Goal: Task Accomplishment & Management: Manage account settings

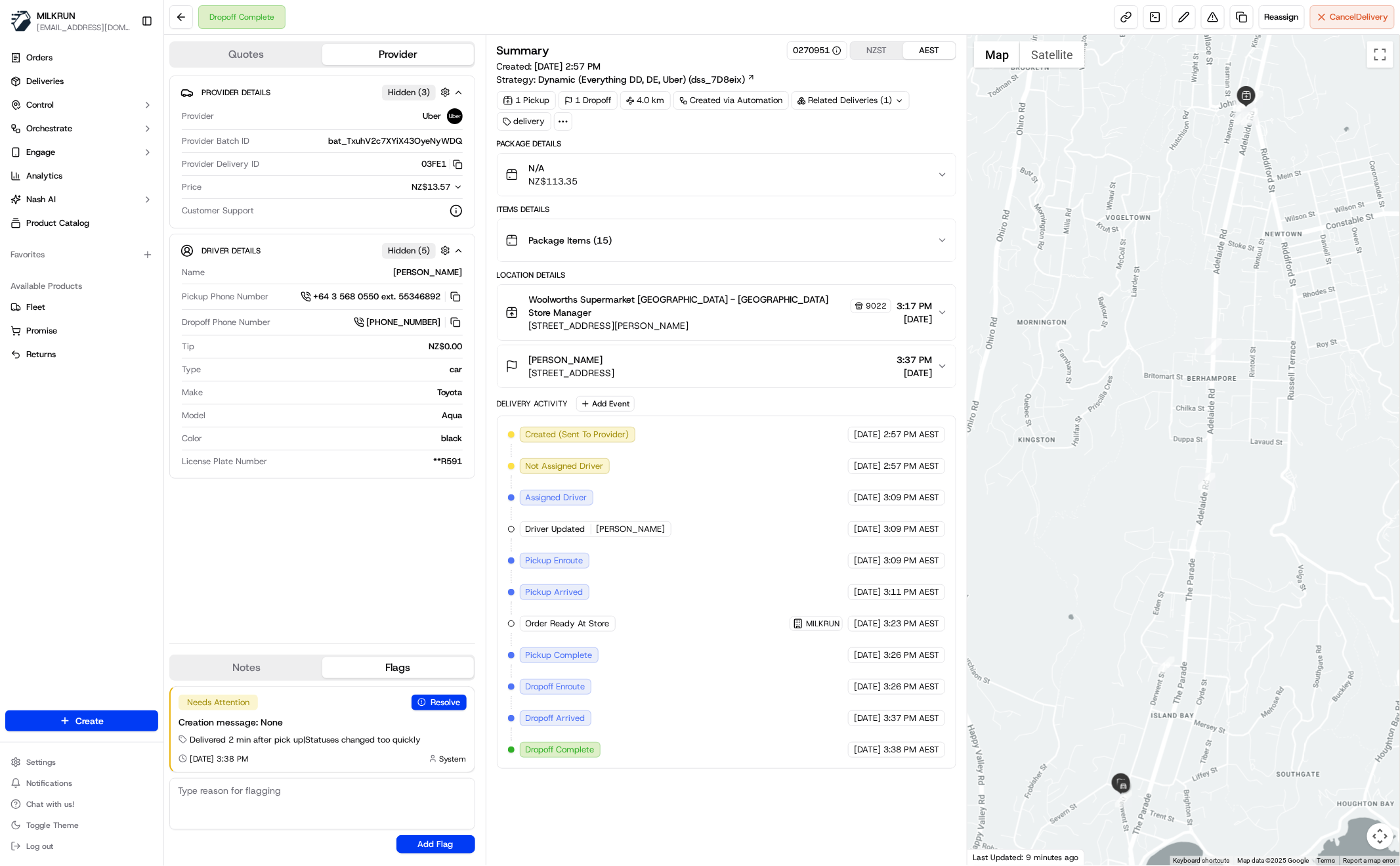
click at [941, 236] on icon "button" at bounding box center [942, 240] width 11 height 11
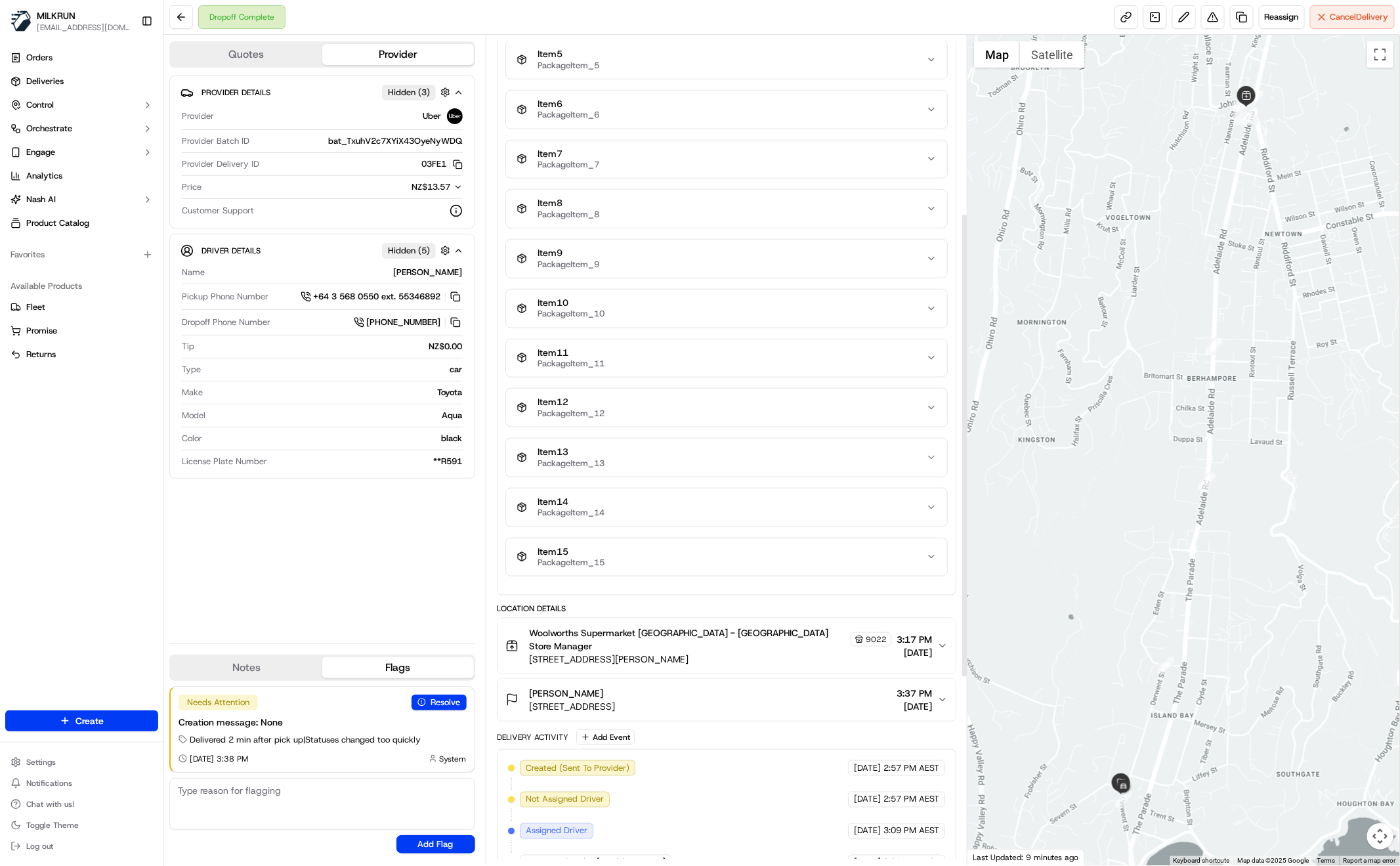
scroll to position [639, 0]
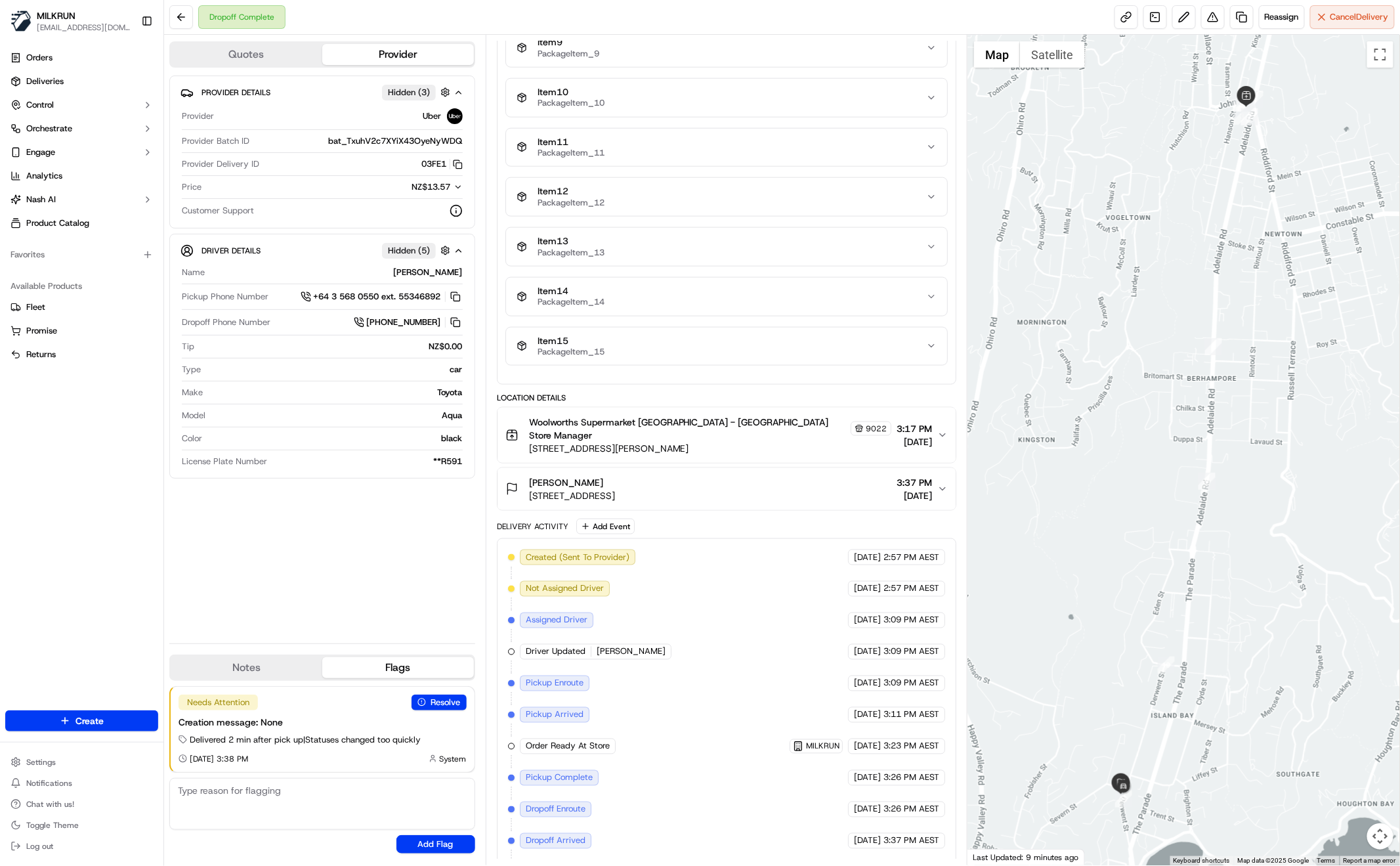
click at [797, 442] on span "[STREET_ADDRESS][PERSON_NAME]" at bounding box center [710, 448] width 362 height 13
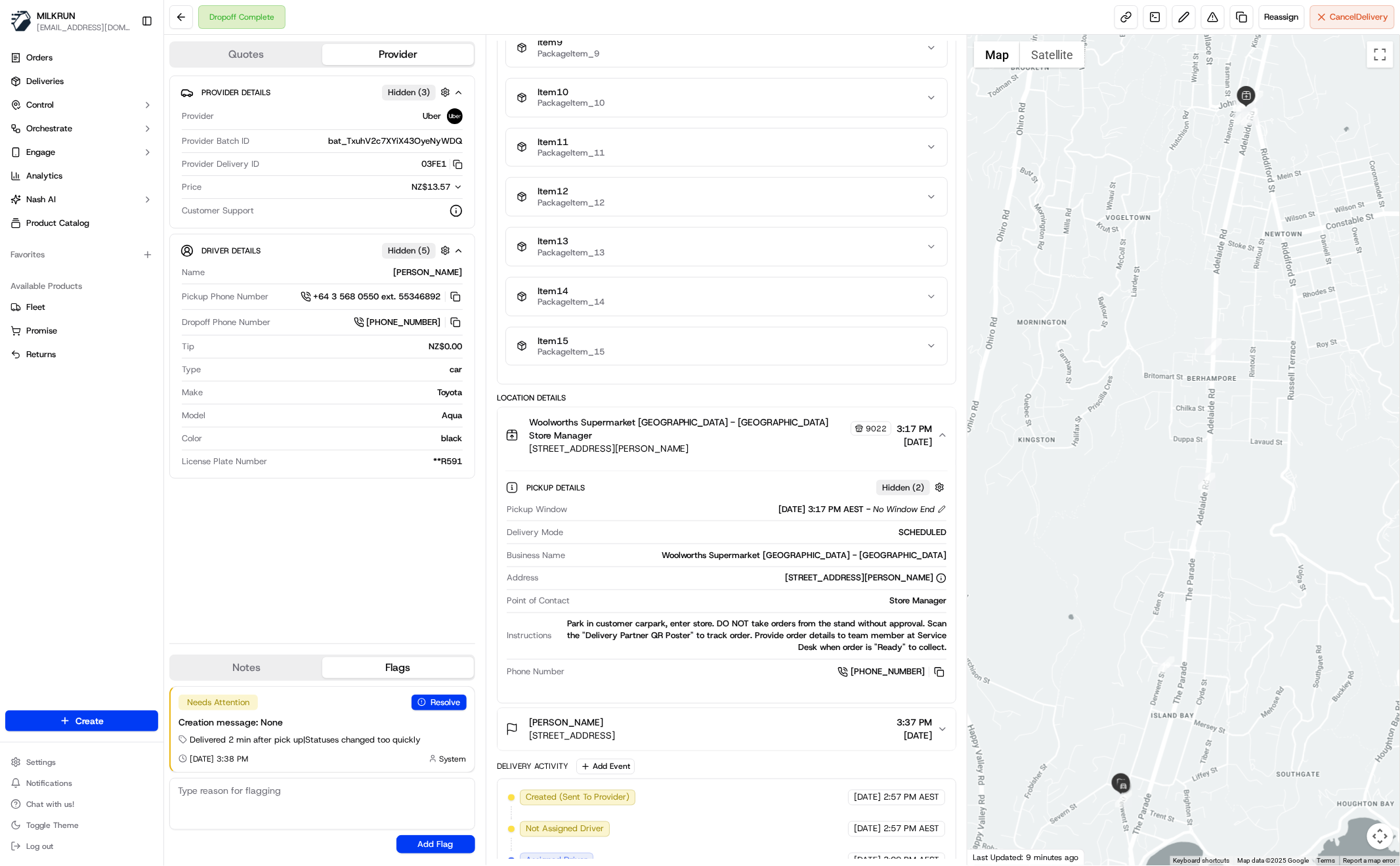
drag, startPoint x: 940, startPoint y: 653, endPoint x: 928, endPoint y: 659, distance: 13.4
click at [940, 665] on button at bounding box center [940, 672] width 15 height 15
click at [729, 442] on span "[STREET_ADDRESS][PERSON_NAME]" at bounding box center [710, 448] width 362 height 13
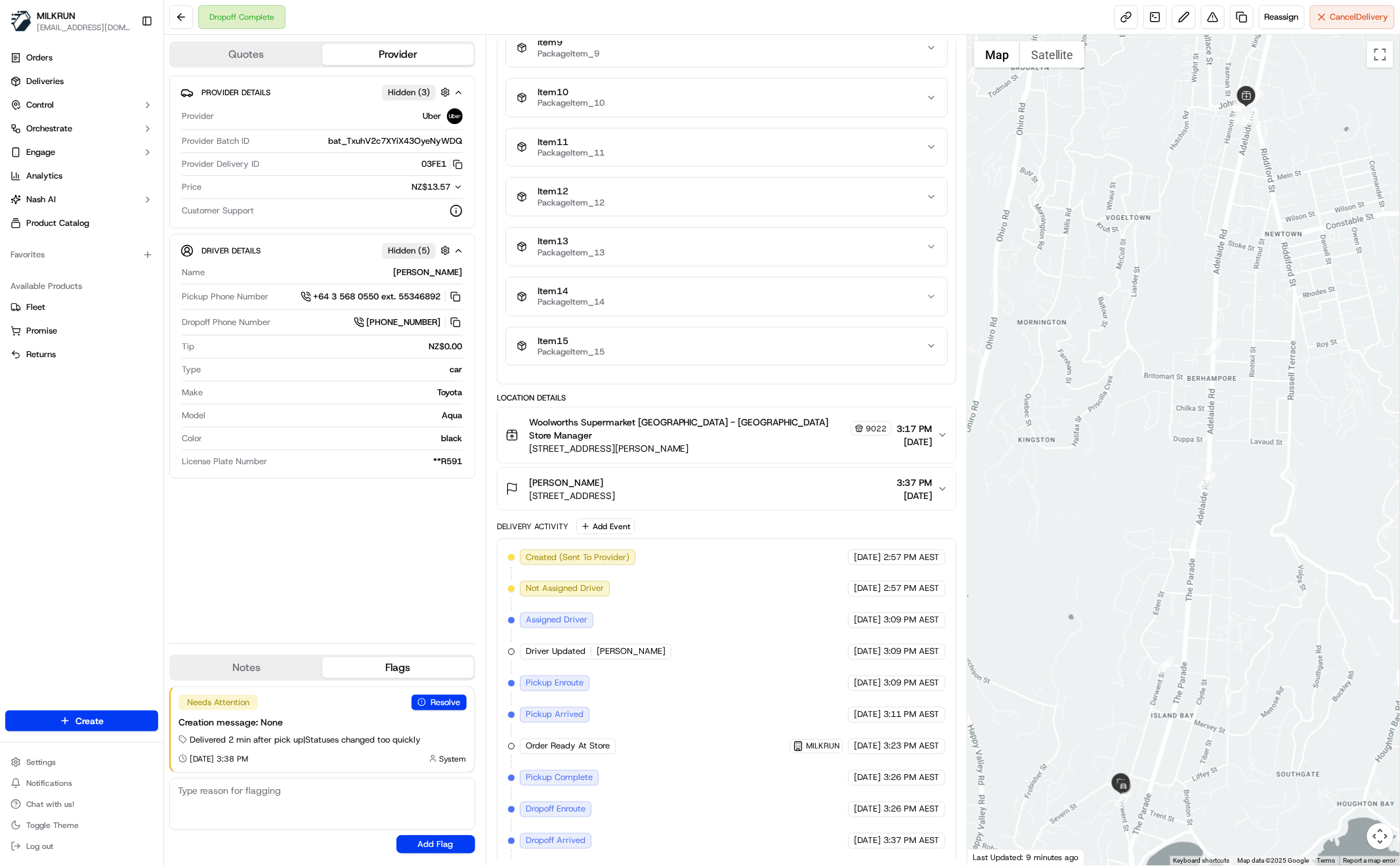
click at [378, 536] on div "Provider Details Hidden ( 3 ) Provider Uber Provider Batch ID bat_TxuhV2c7XYiX4…" at bounding box center [322, 354] width 306 height 557
click at [368, 532] on div "Provider Details Hidden ( 3 ) Provider Uber Provider Batch ID bat_TxuhV2c7XYiX4…" at bounding box center [322, 354] width 306 height 557
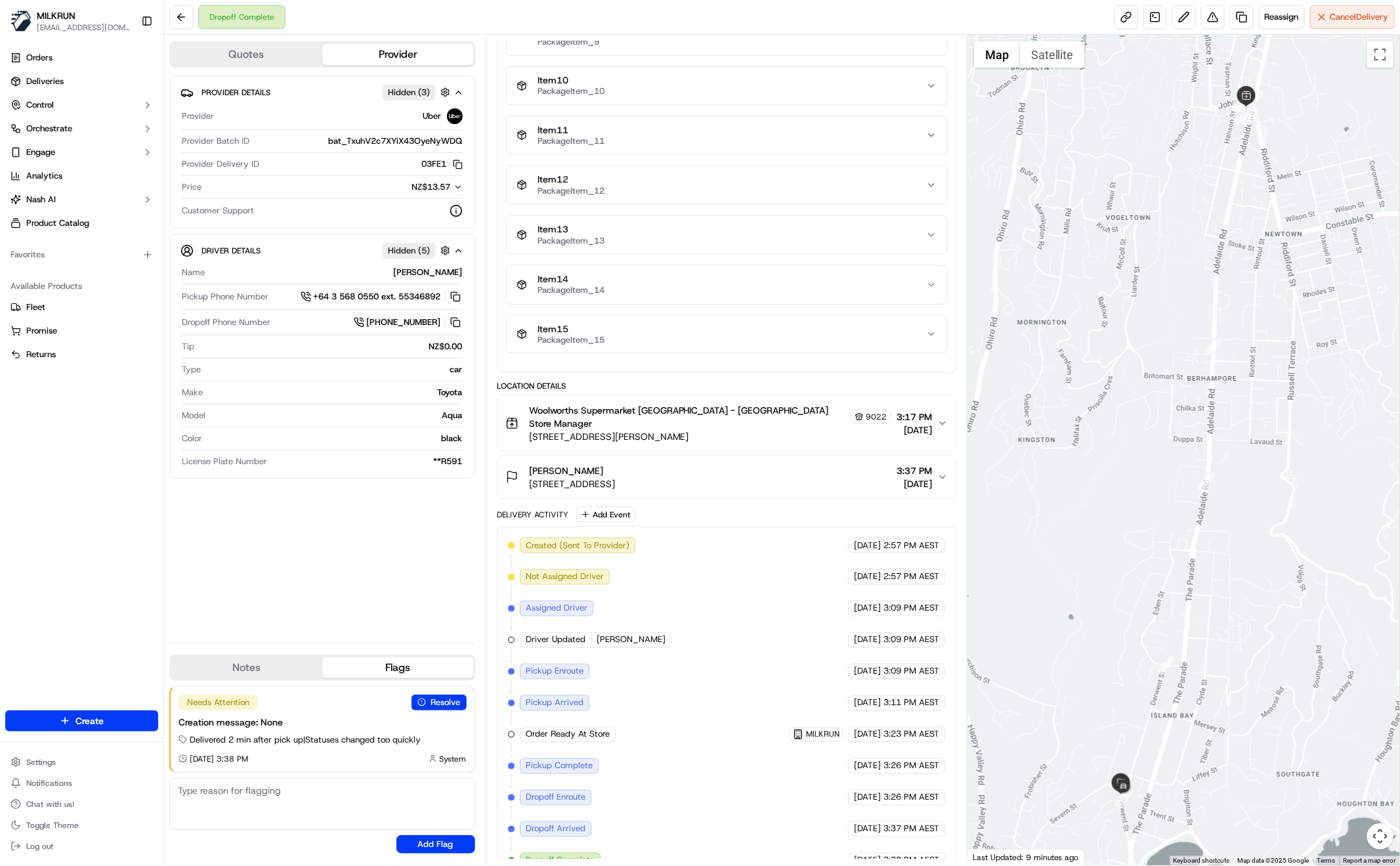
click at [397, 595] on div "Provider Details Hidden ( 3 ) Provider Uber Provider Batch ID bat_TxuhV2c7XYiX4…" at bounding box center [322, 354] width 306 height 557
drag, startPoint x: 525, startPoint y: 466, endPoint x: 709, endPoint y: 469, distance: 184.0
click at [615, 469] on div "[PERSON_NAME] [STREET_ADDRESS]" at bounding box center [561, 477] width 110 height 26
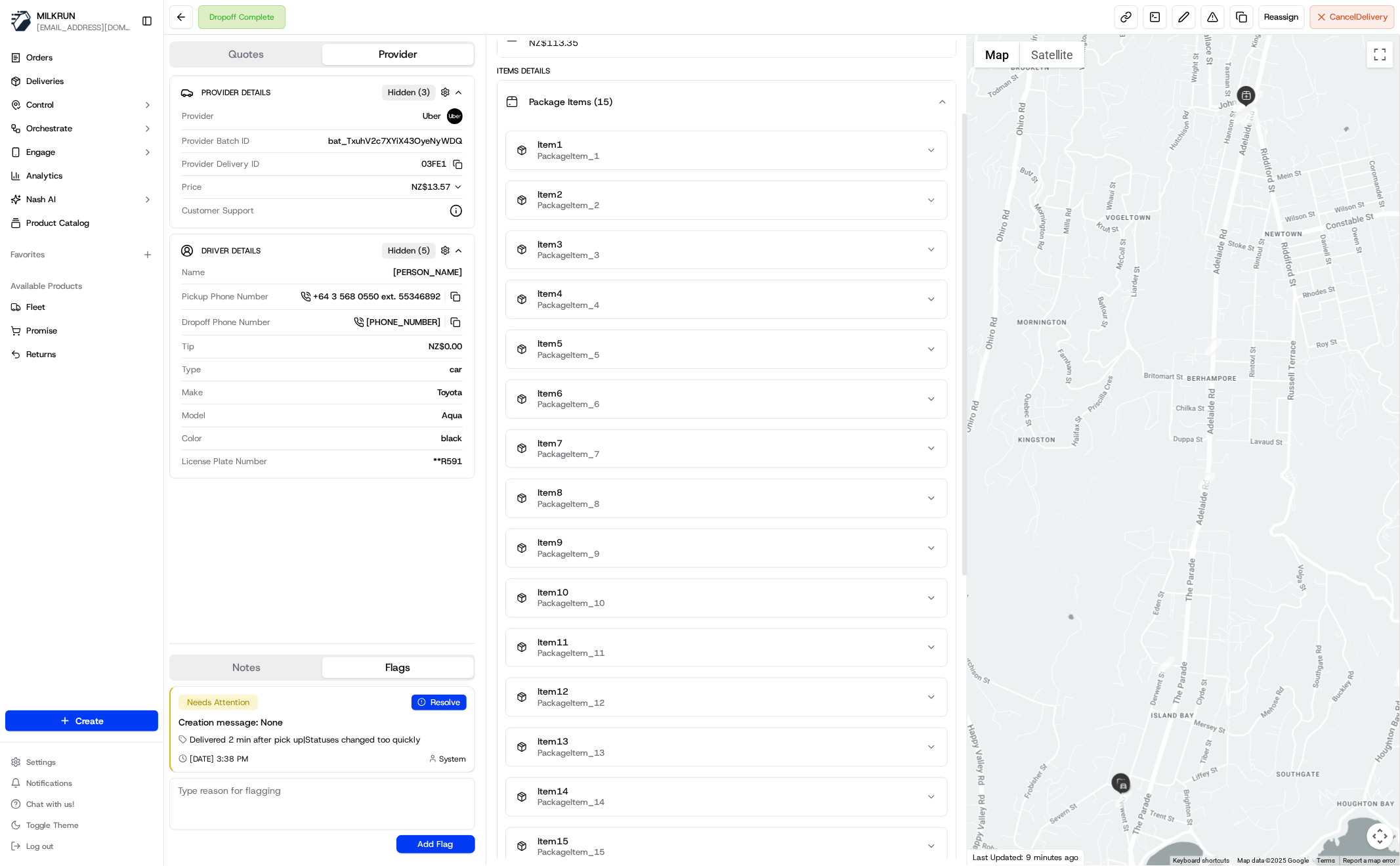
scroll to position [0, 0]
